Goal: Communication & Community: Answer question/provide support

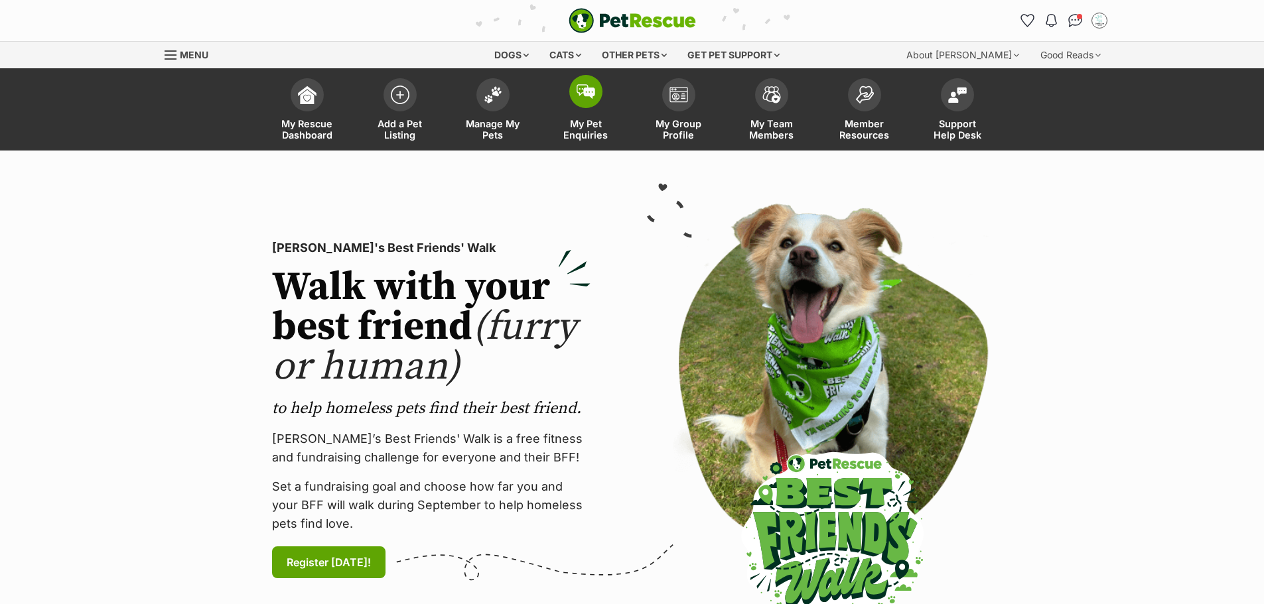
click at [587, 96] on img at bounding box center [585, 91] width 19 height 15
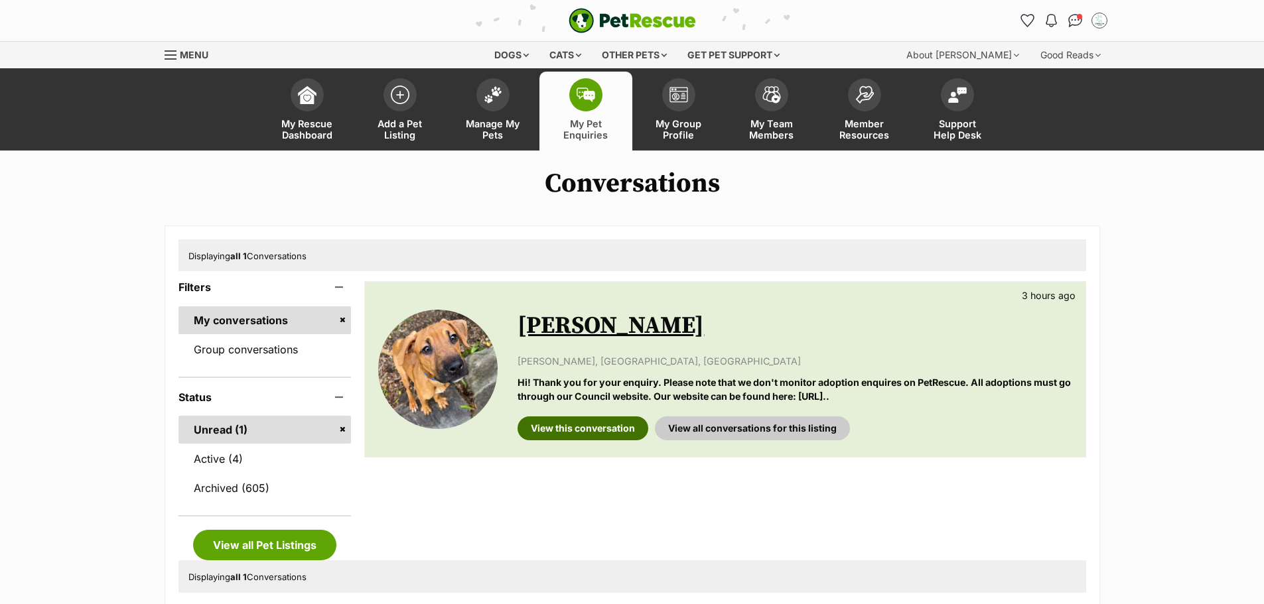
click at [594, 431] on link "View this conversation" at bounding box center [582, 429] width 131 height 24
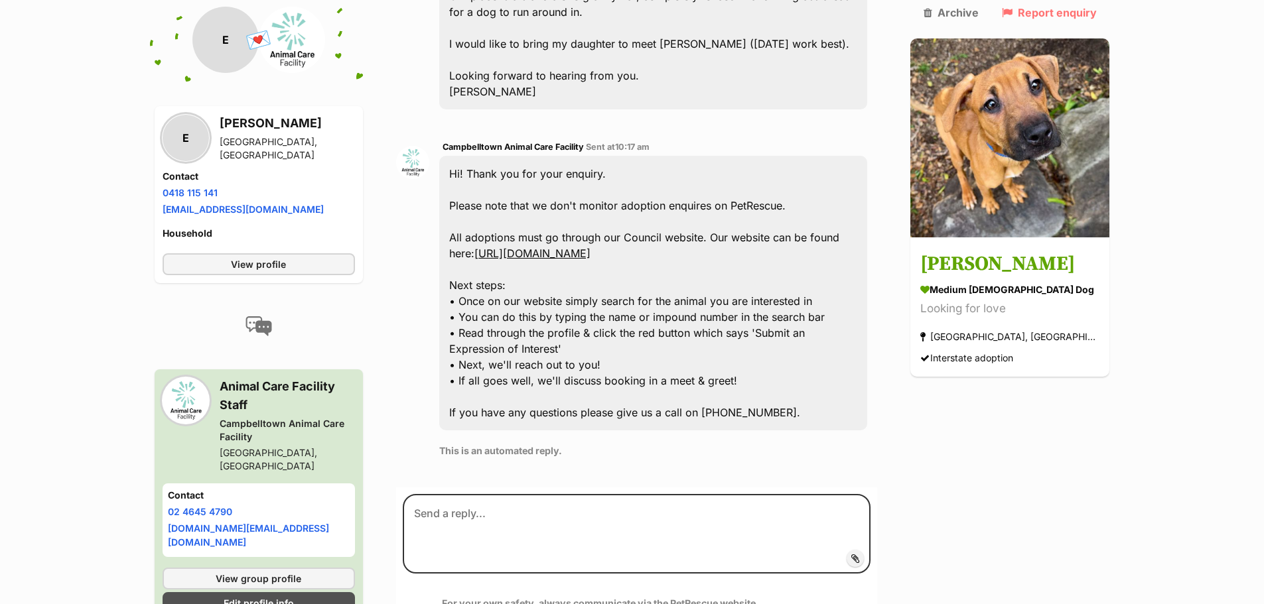
scroll to position [630, 0]
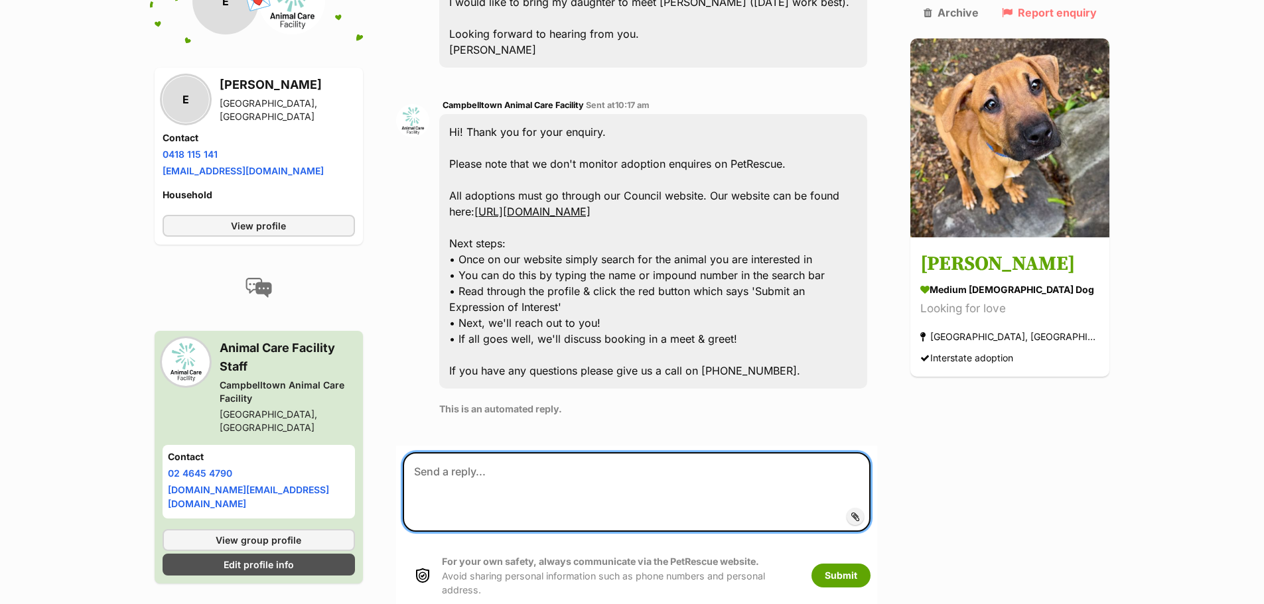
click at [480, 452] on textarea at bounding box center [637, 492] width 468 height 80
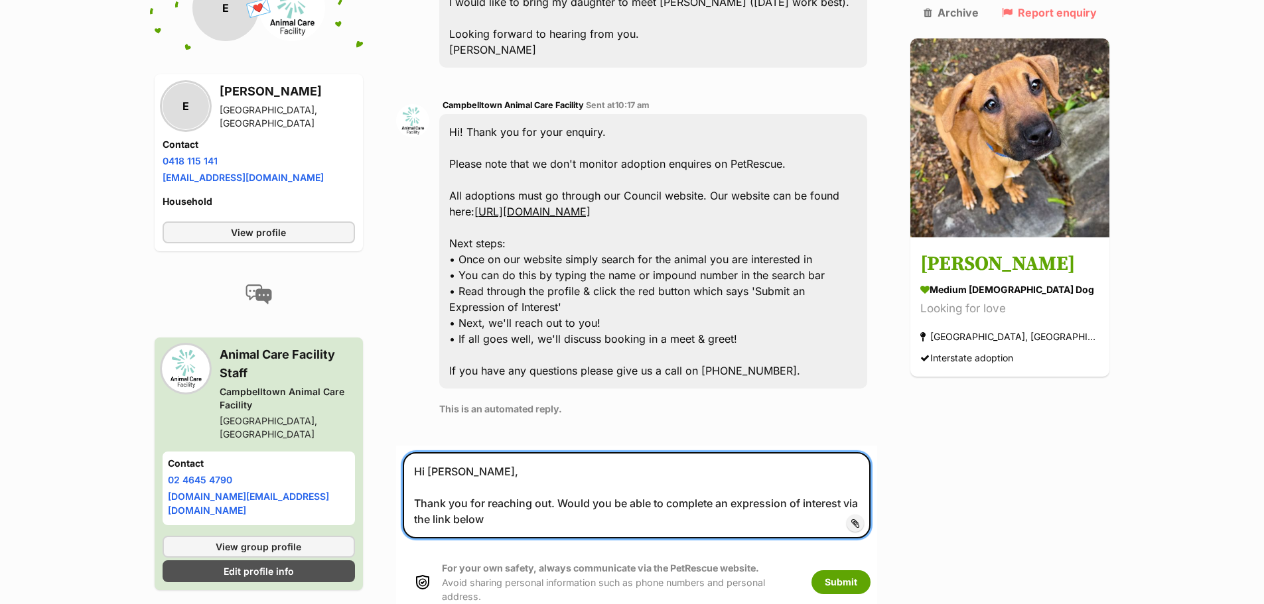
paste textarea "https://www.campbelltown.nsw.gov.au/Animals-and-Pets/Animals-For-Adoption/Cady-…"
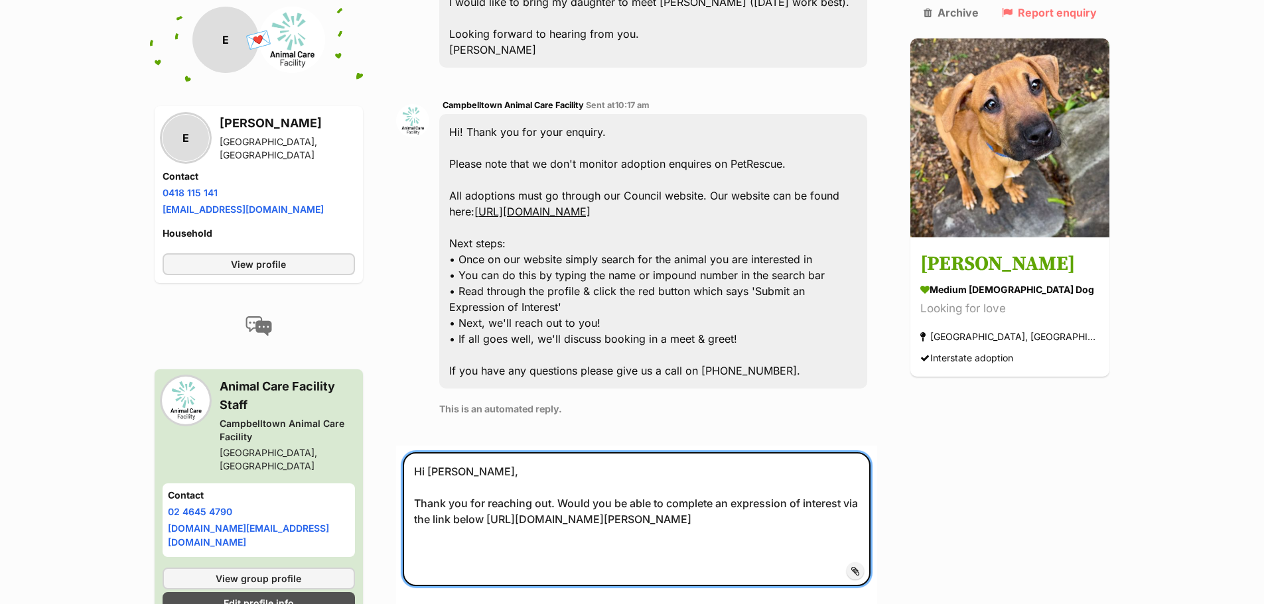
click at [474, 484] on textarea "Hi Emma, Thank you for reaching out. Would you be able to complete an expressio…" at bounding box center [637, 519] width 468 height 134
click at [560, 502] on textarea "Hi Emma, Thank you for reaching out. Would you be able to complete an expressio…" at bounding box center [637, 519] width 468 height 134
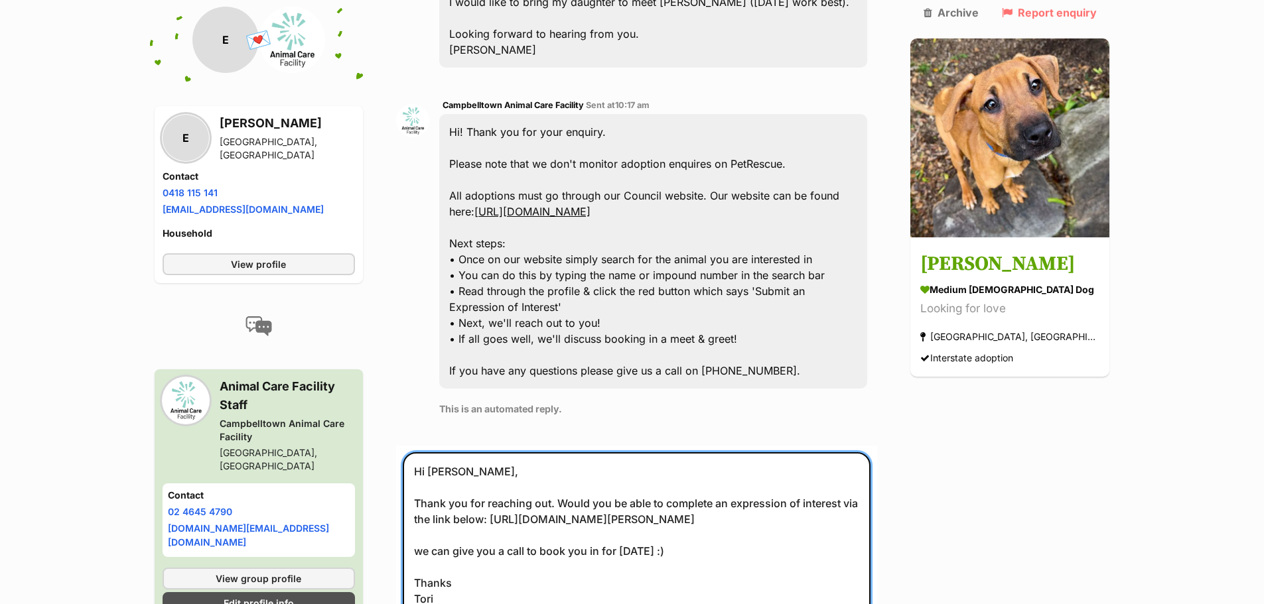
click at [429, 535] on textarea "Hi Emma, Thank you for reaching out. Would you be able to complete an expressio…" at bounding box center [637, 559] width 468 height 214
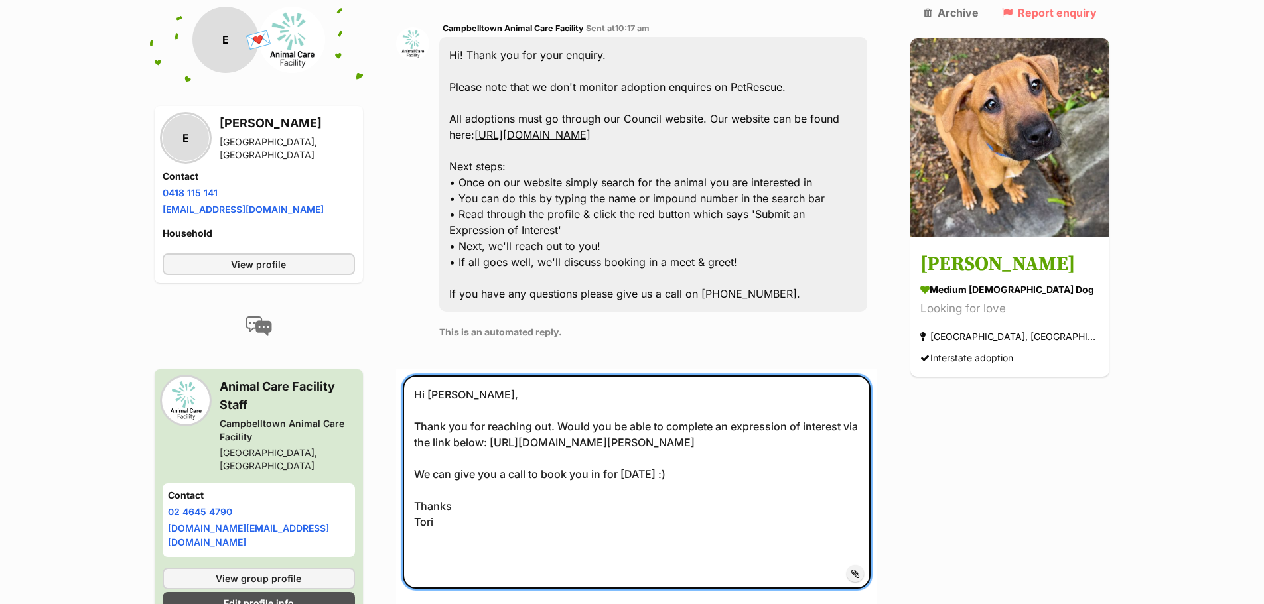
scroll to position [862, 0]
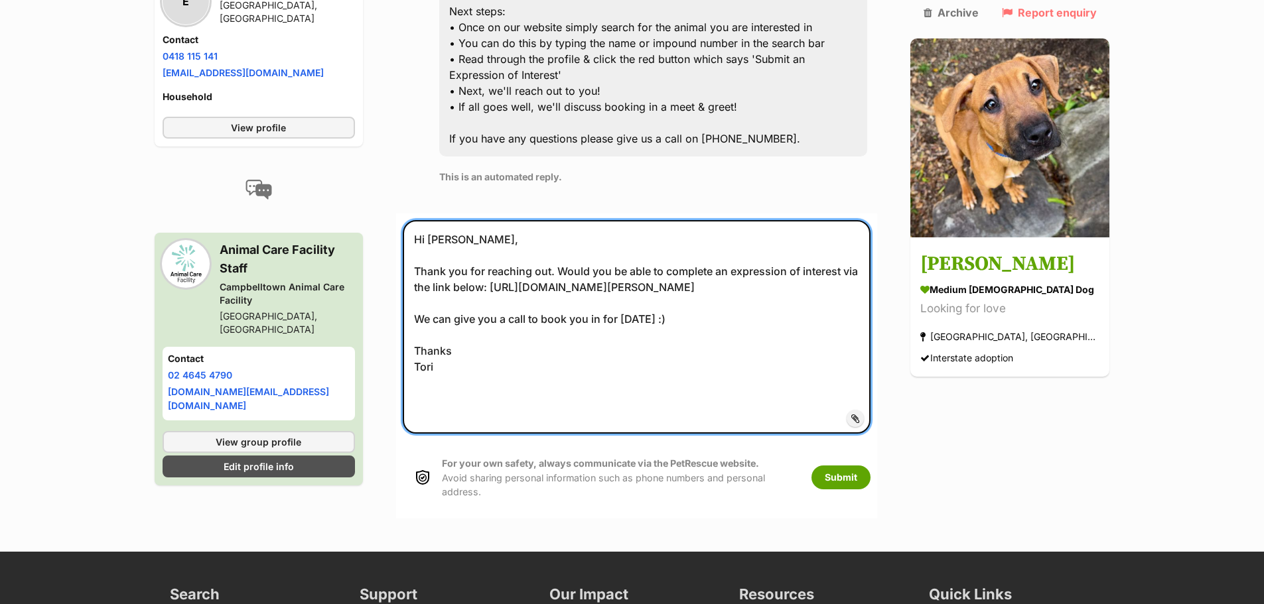
click at [423, 376] on textarea "Hi Emma, Thank you for reaching out. Would you be able to complete an expressio…" at bounding box center [637, 327] width 468 height 214
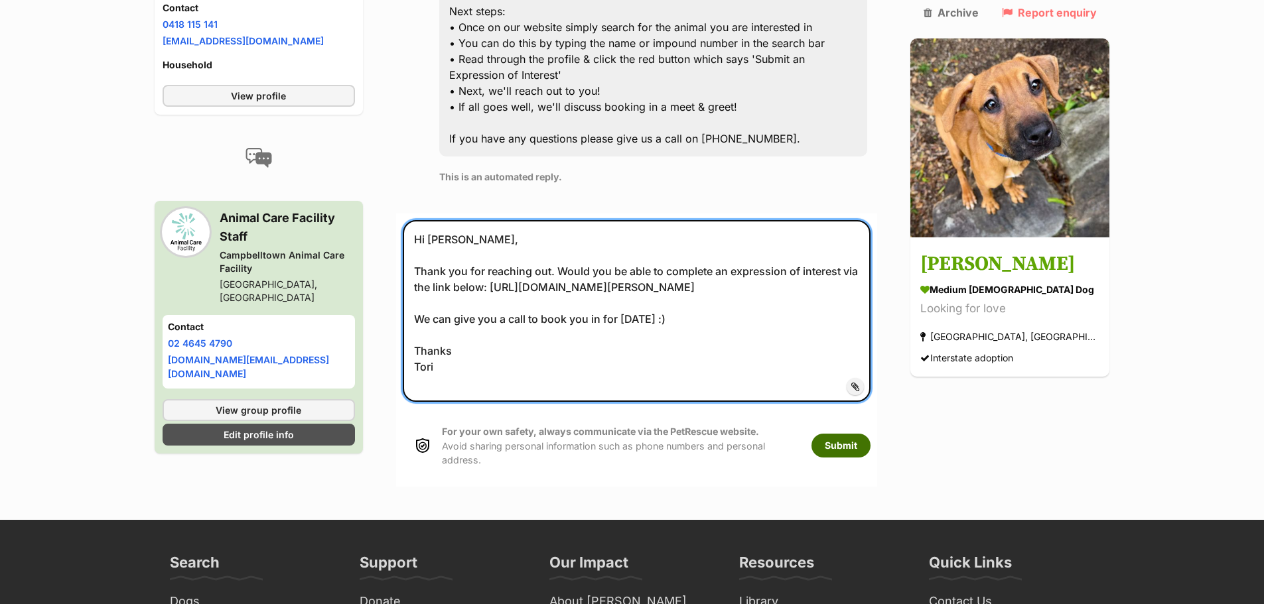
type textarea "Hi Emma, Thank you for reaching out. Would you be able to complete an expressio…"
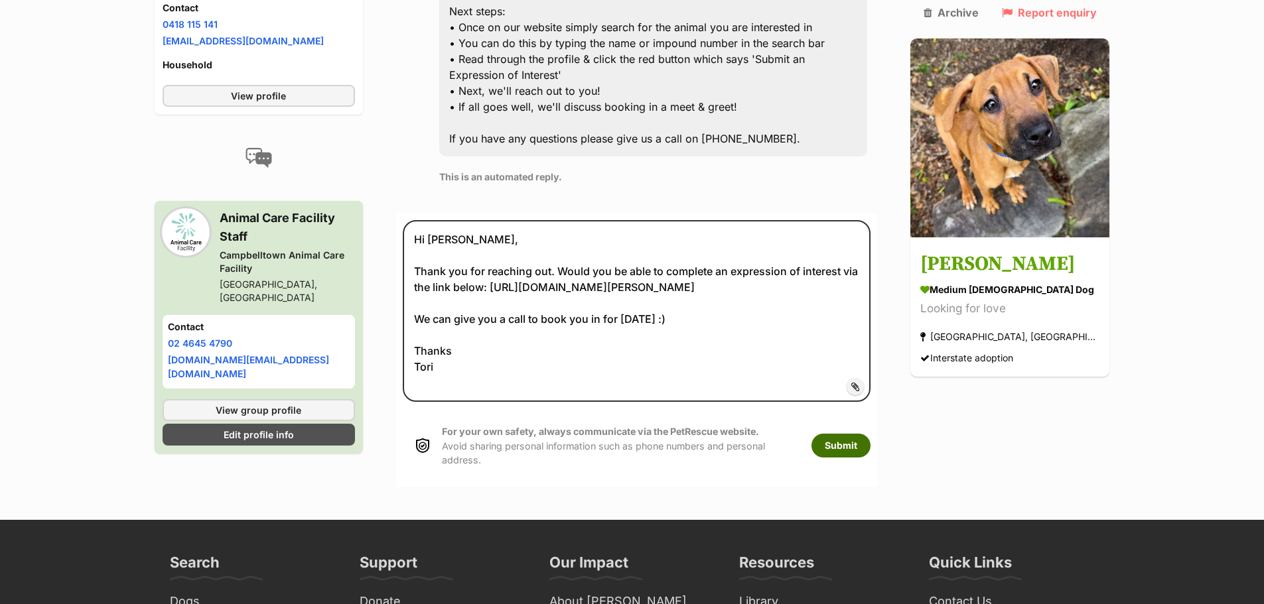
click at [870, 434] on button "Submit" at bounding box center [840, 446] width 59 height 24
